Goal: Information Seeking & Learning: Find specific fact

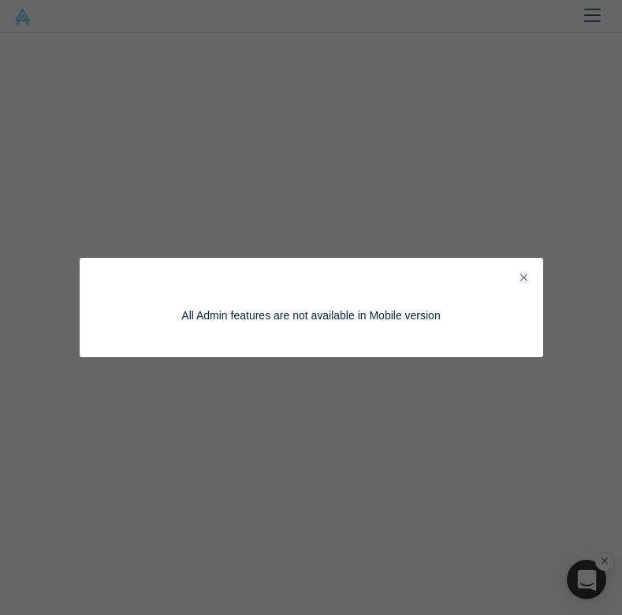
click at [524, 273] on icon "Close" at bounding box center [523, 277] width 7 height 11
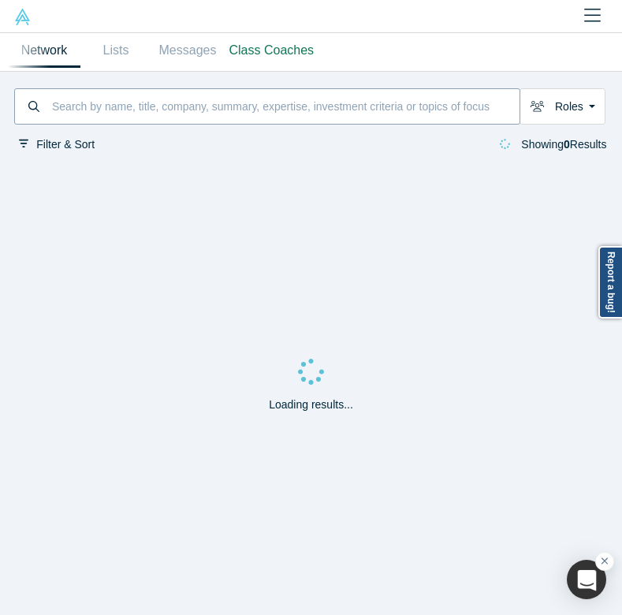
click at [181, 88] on div at bounding box center [267, 106] width 506 height 36
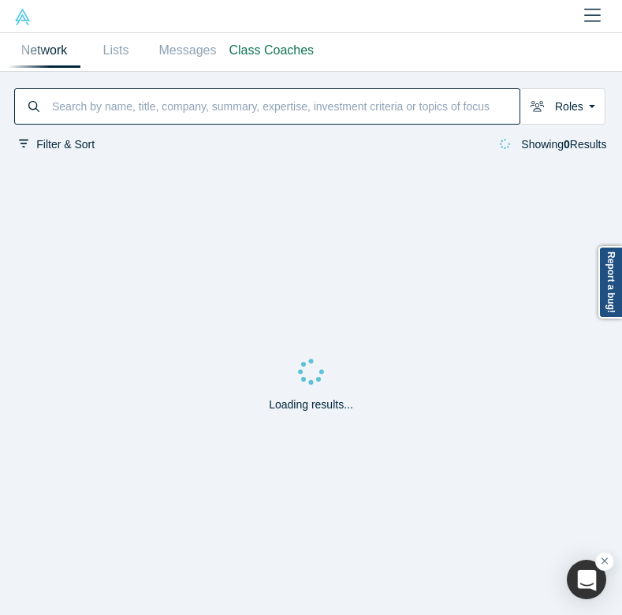
click at [179, 95] on input at bounding box center [284, 107] width 469 height 32
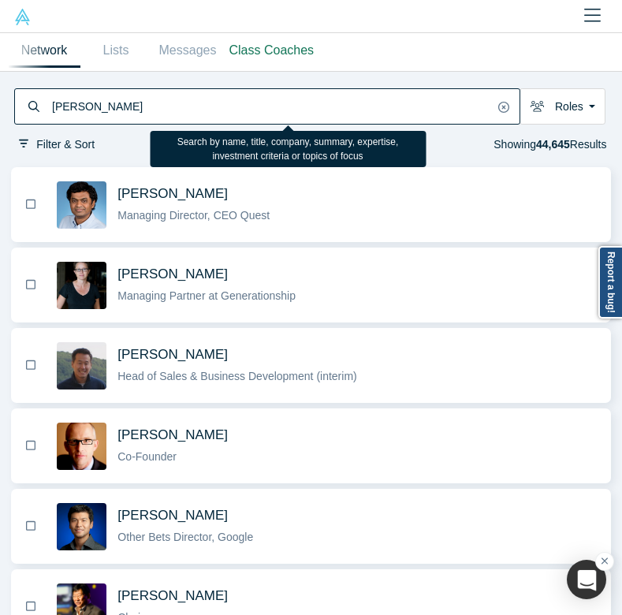
type input "[PERSON_NAME]"
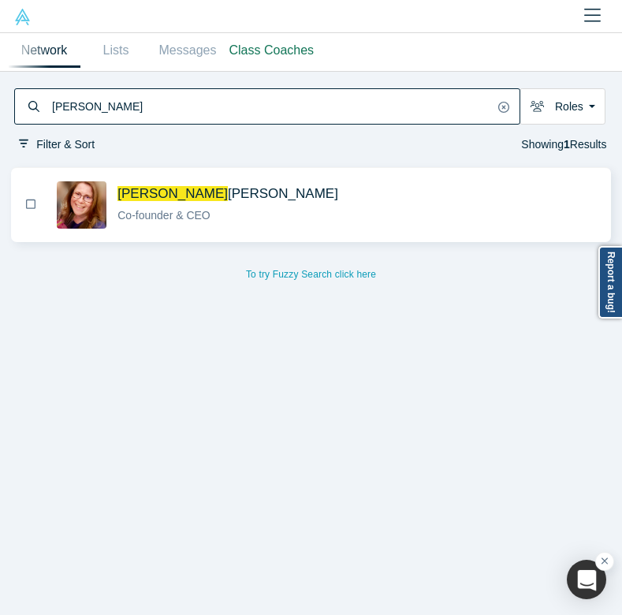
click at [149, 219] on span "Co-founder & CEO" at bounding box center [163, 215] width 93 height 13
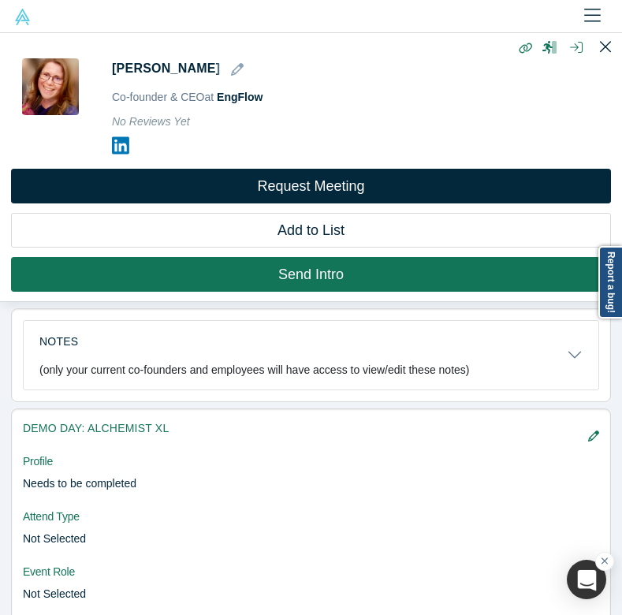
click at [24, 13] on img at bounding box center [22, 17] width 17 height 17
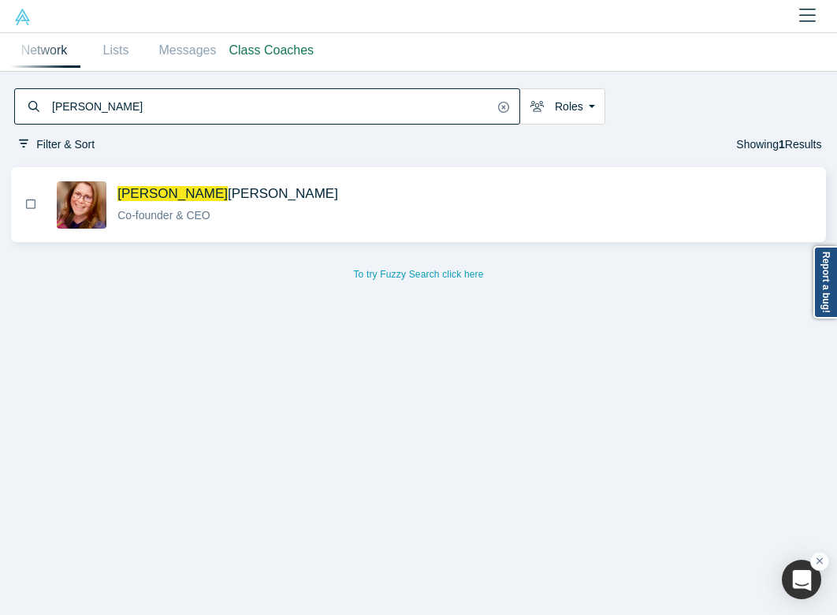
click at [57, 43] on link "Network" at bounding box center [45, 50] width 72 height 35
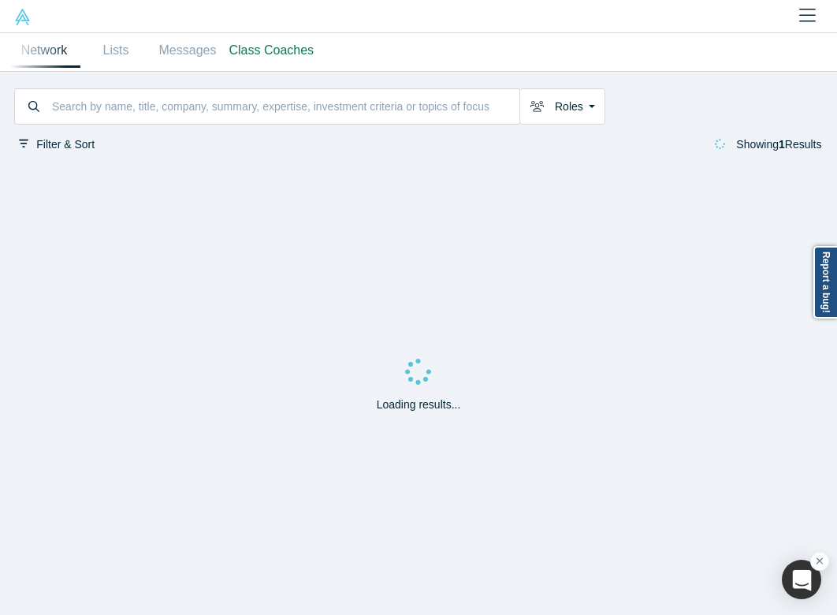
click at [18, 19] on img at bounding box center [22, 17] width 17 height 17
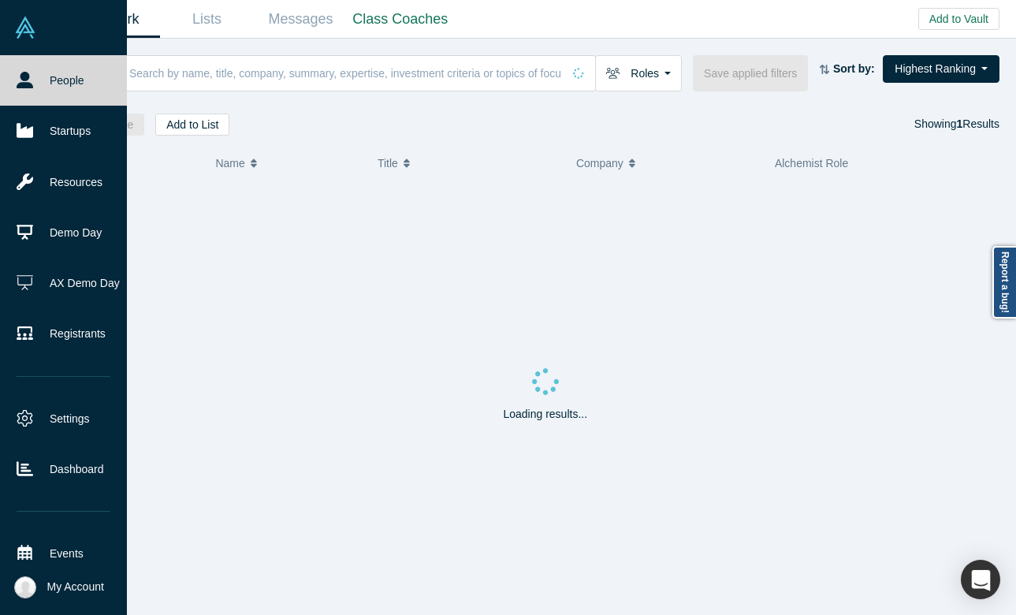
click at [58, 94] on link "People" at bounding box center [63, 80] width 127 height 50
